Goal: Task Accomplishment & Management: Manage account settings

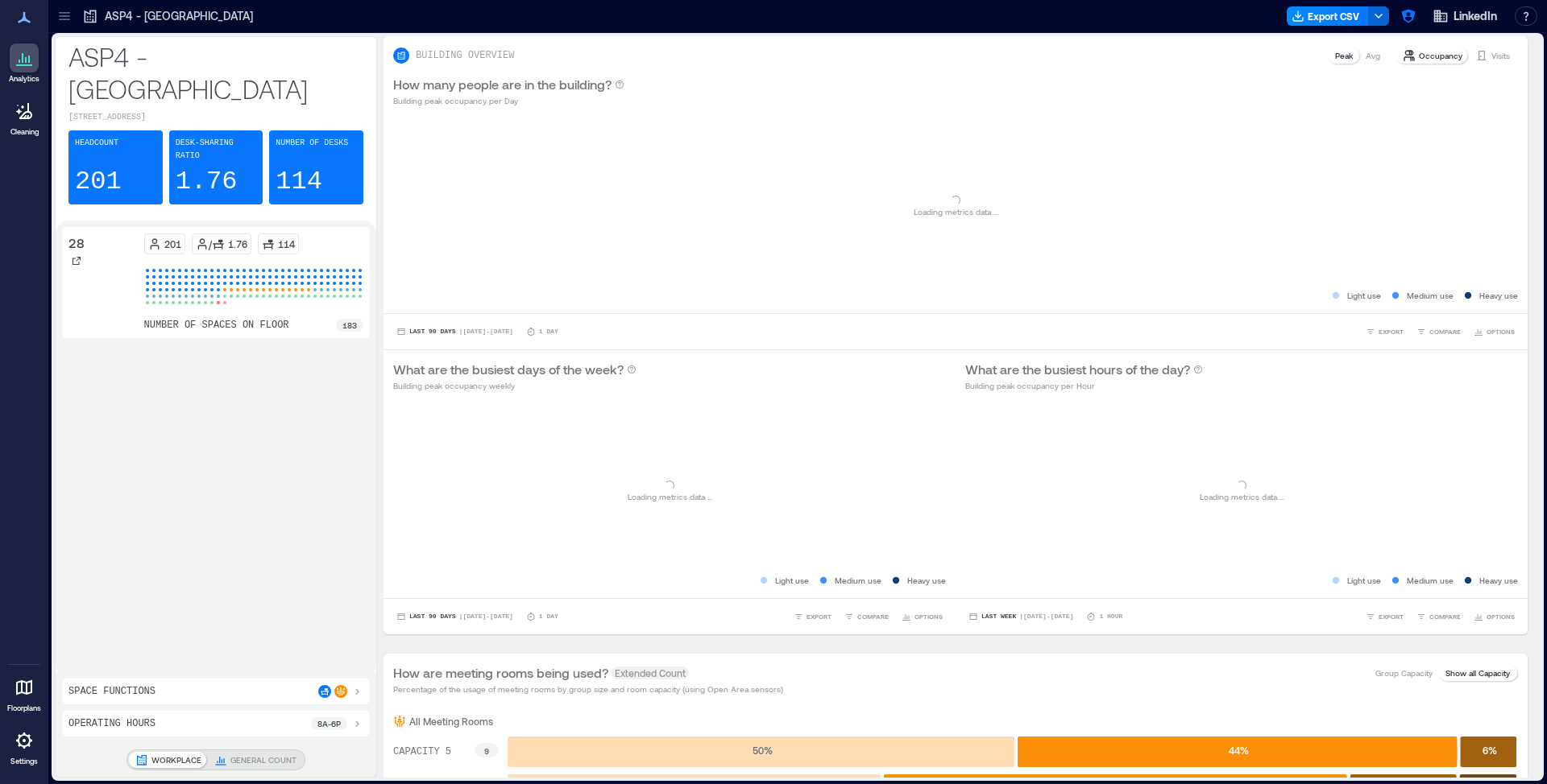
click at [19, 752] on div at bounding box center [25, 741] width 29 height 29
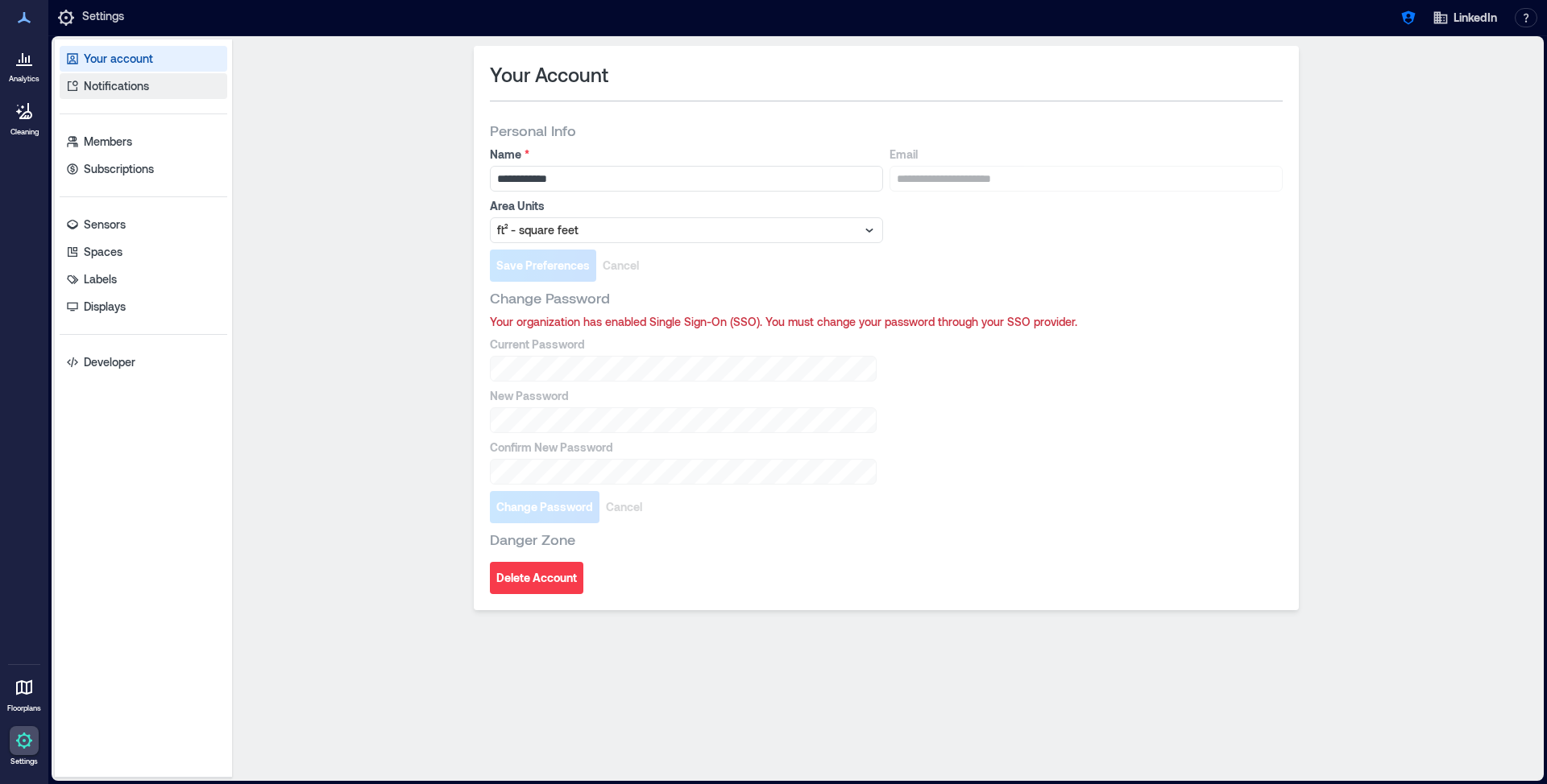
click at [116, 93] on link "Notifications" at bounding box center [143, 86] width 168 height 26
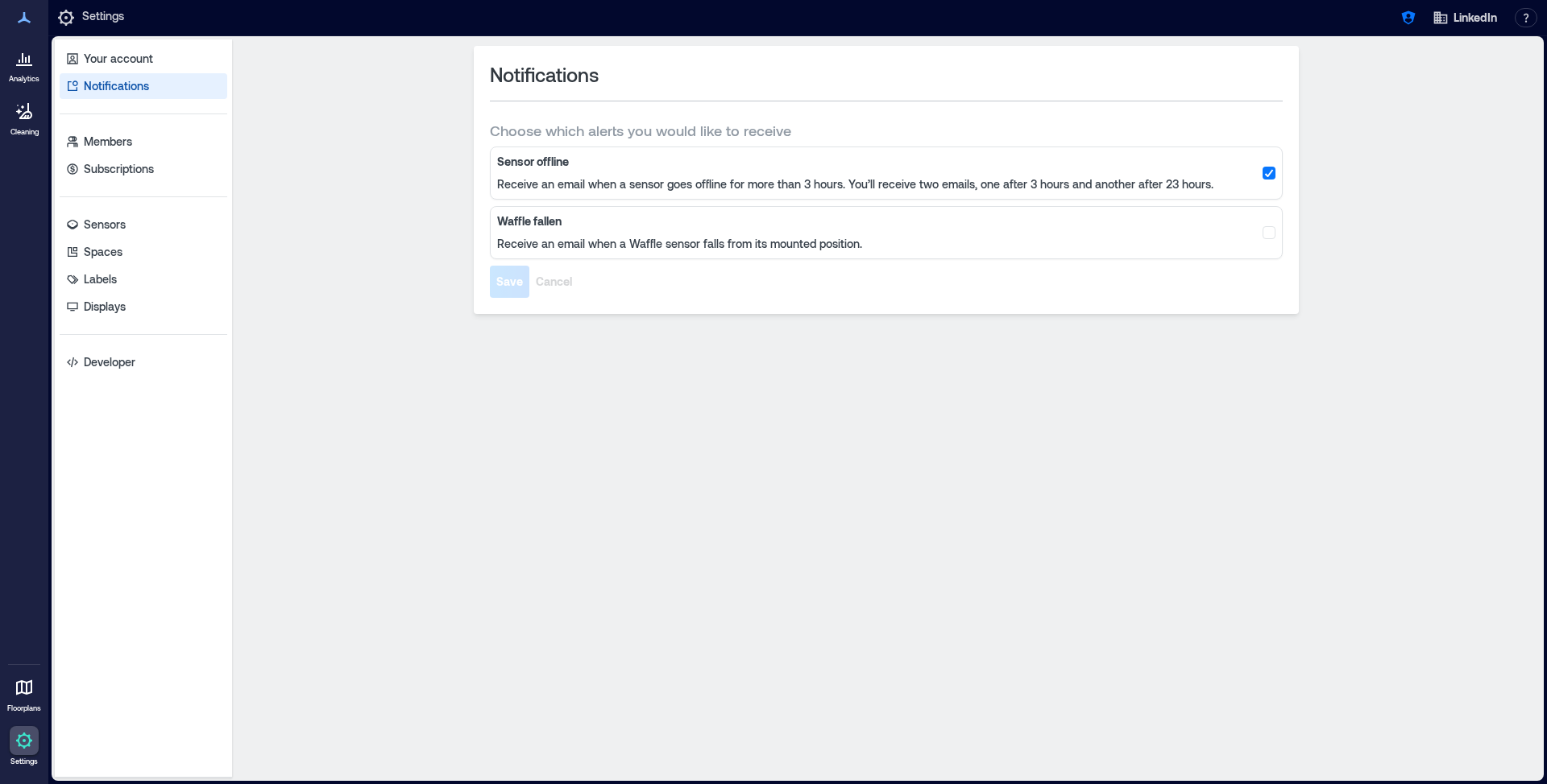
click at [1281, 170] on div "Sensor offline Receive an email when a sensor goes offline for more than 3 hour…" at bounding box center [886, 173] width 793 height 53
click at [1270, 170] on icon at bounding box center [1269, 172] width 10 height 8
click at [492, 286] on button "Save" at bounding box center [509, 281] width 39 height 32
